Goal: Book appointment/travel/reservation

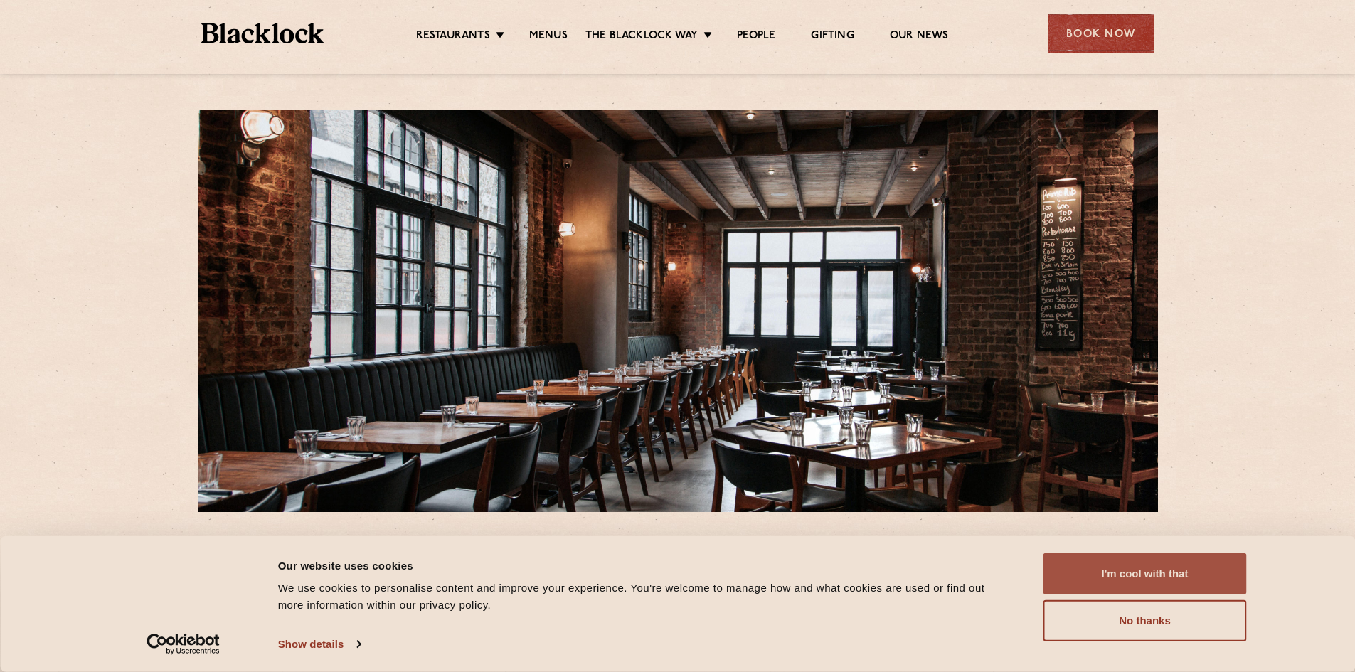
click at [1166, 573] on button "I'm cool with that" at bounding box center [1145, 574] width 203 height 41
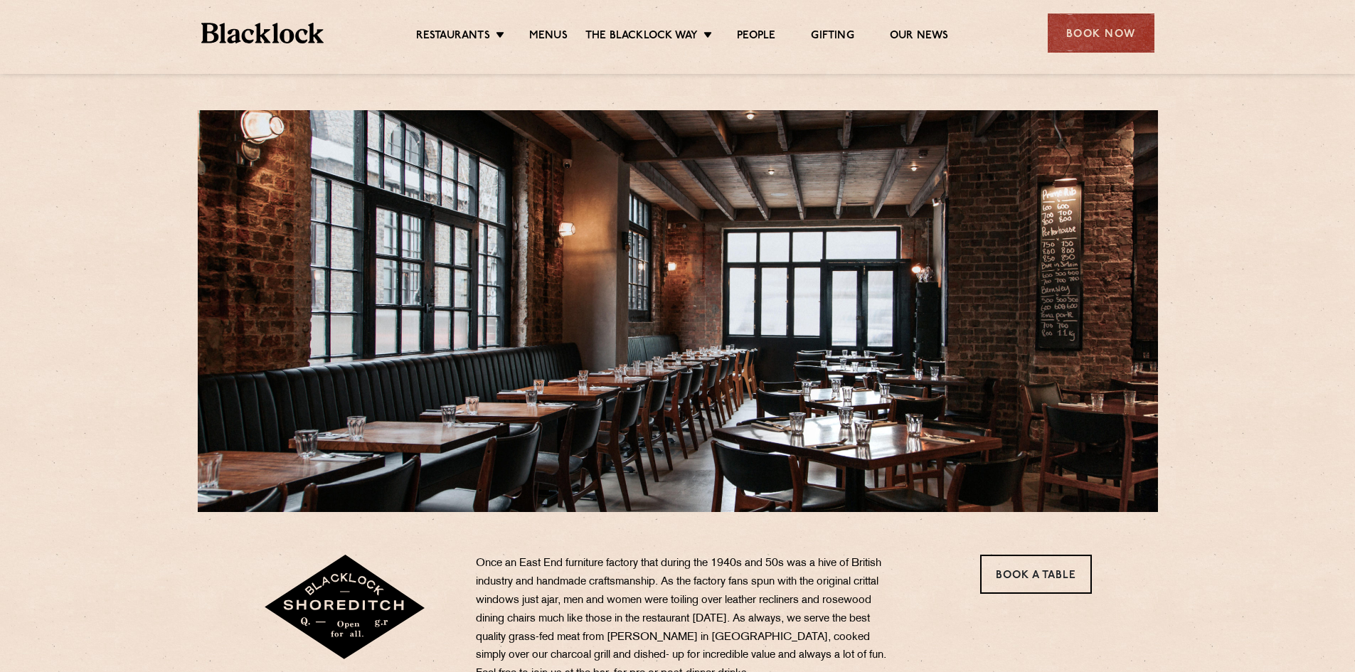
click at [1086, 23] on div "Book Now" at bounding box center [1101, 33] width 107 height 39
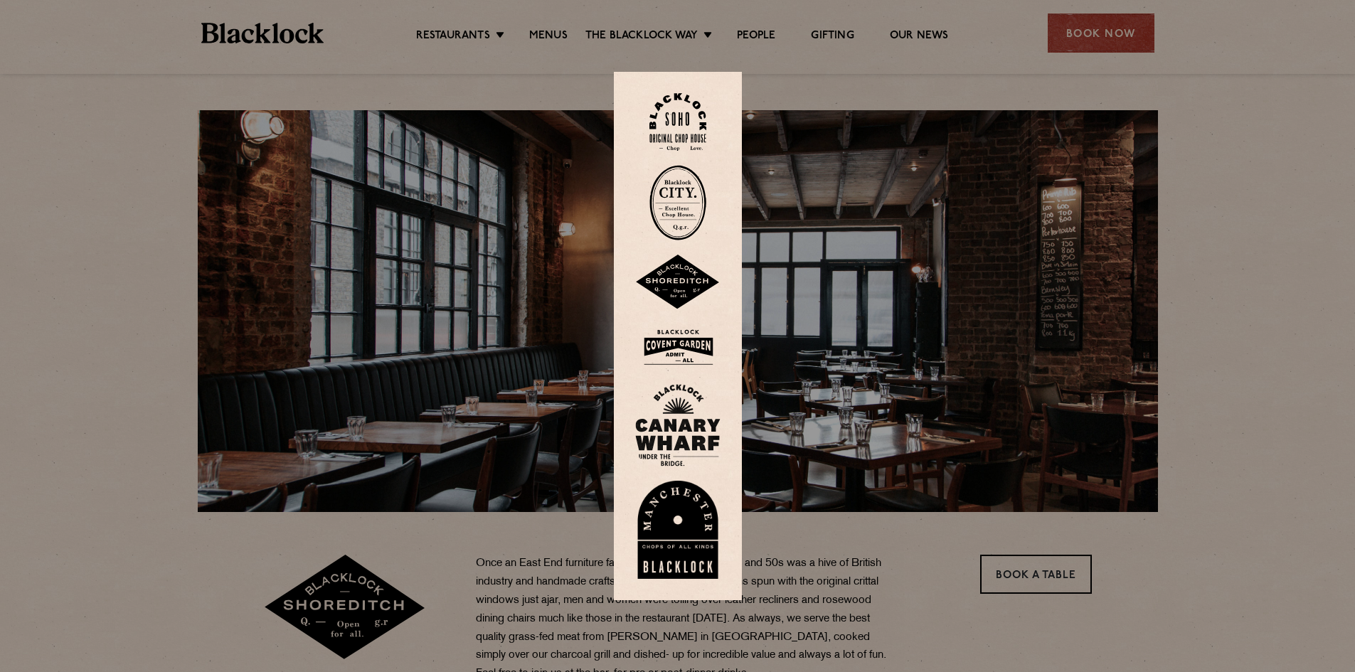
click at [680, 282] on img at bounding box center [677, 282] width 85 height 55
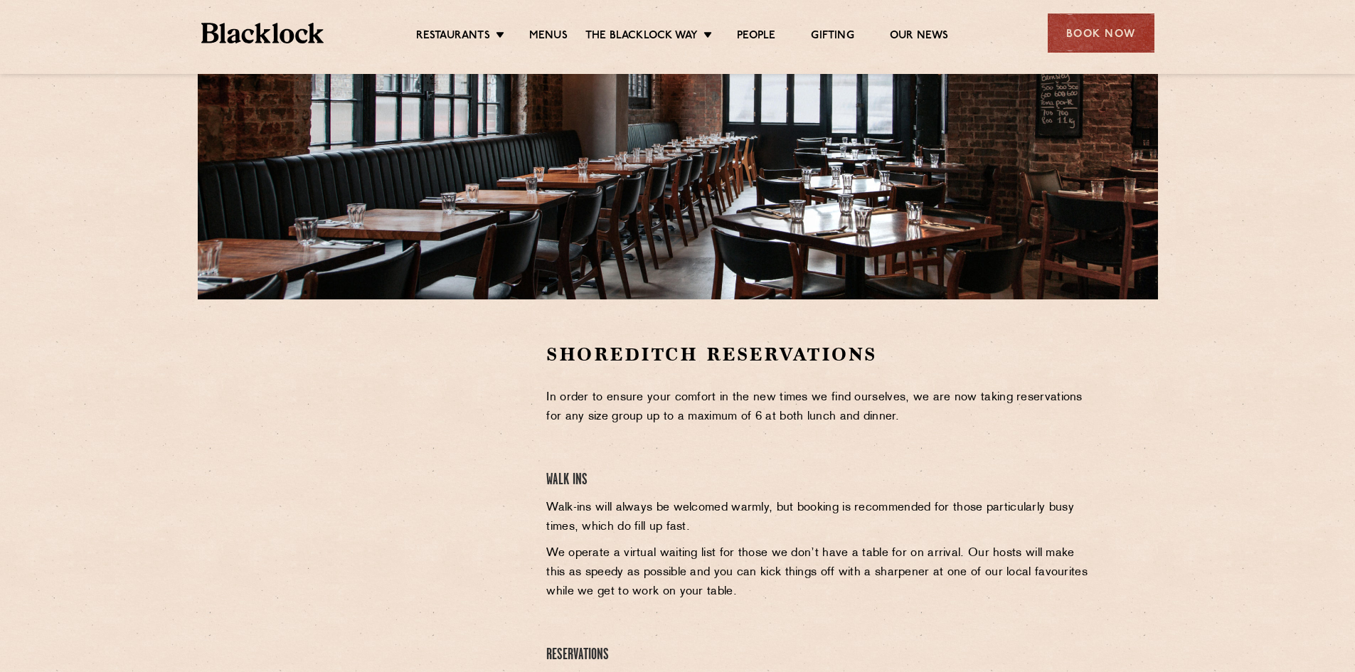
scroll to position [213, 0]
